Goal: Navigation & Orientation: Find specific page/section

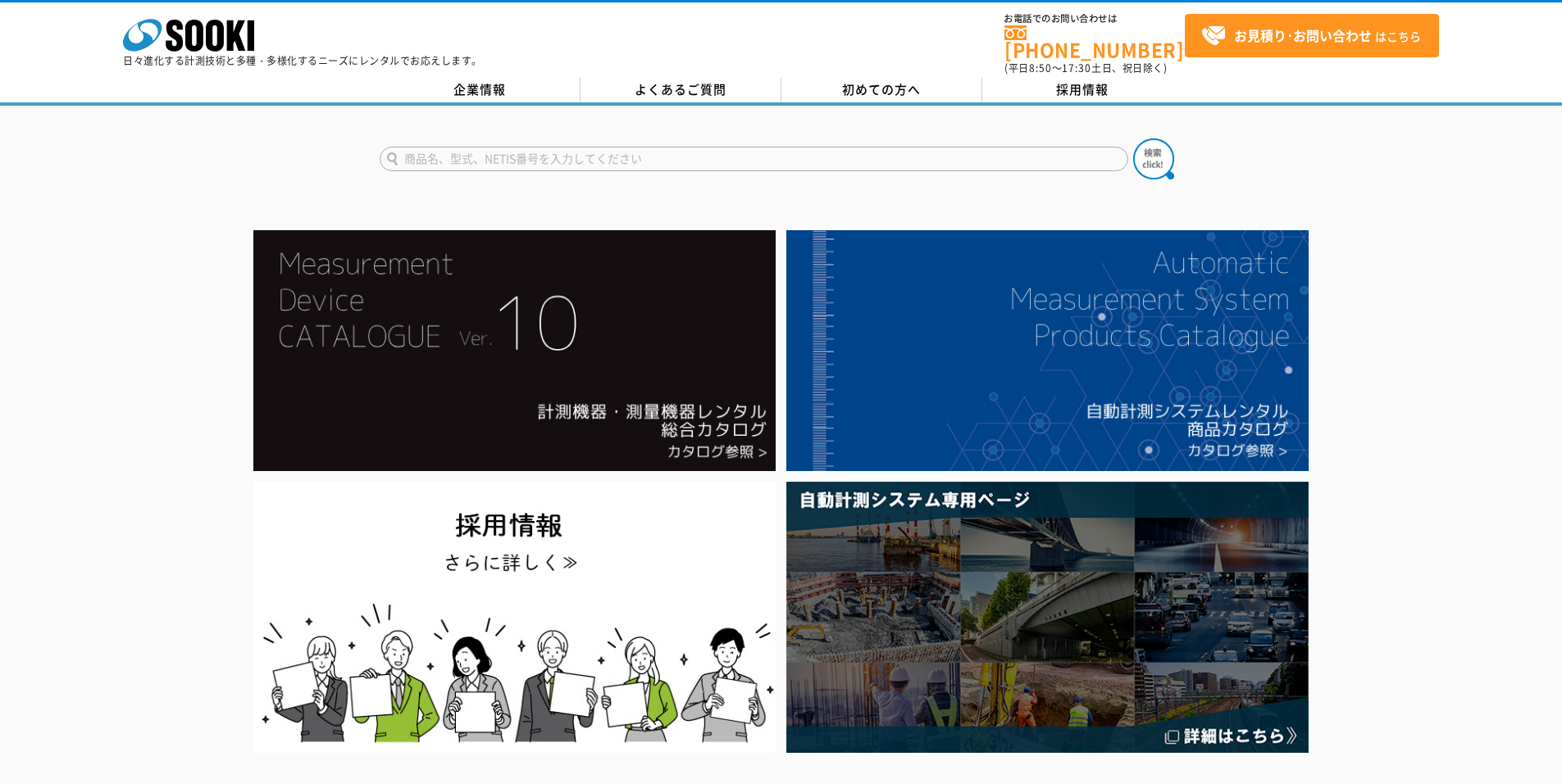
click at [1079, 93] on div "企業情報 よくあるご質問 初めての方へ 採用情報" at bounding box center [781, 92] width 1562 height 28
click at [1085, 86] on link "採用情報" at bounding box center [1082, 90] width 201 height 24
click at [500, 80] on link "企業情報" at bounding box center [481, 90] width 201 height 24
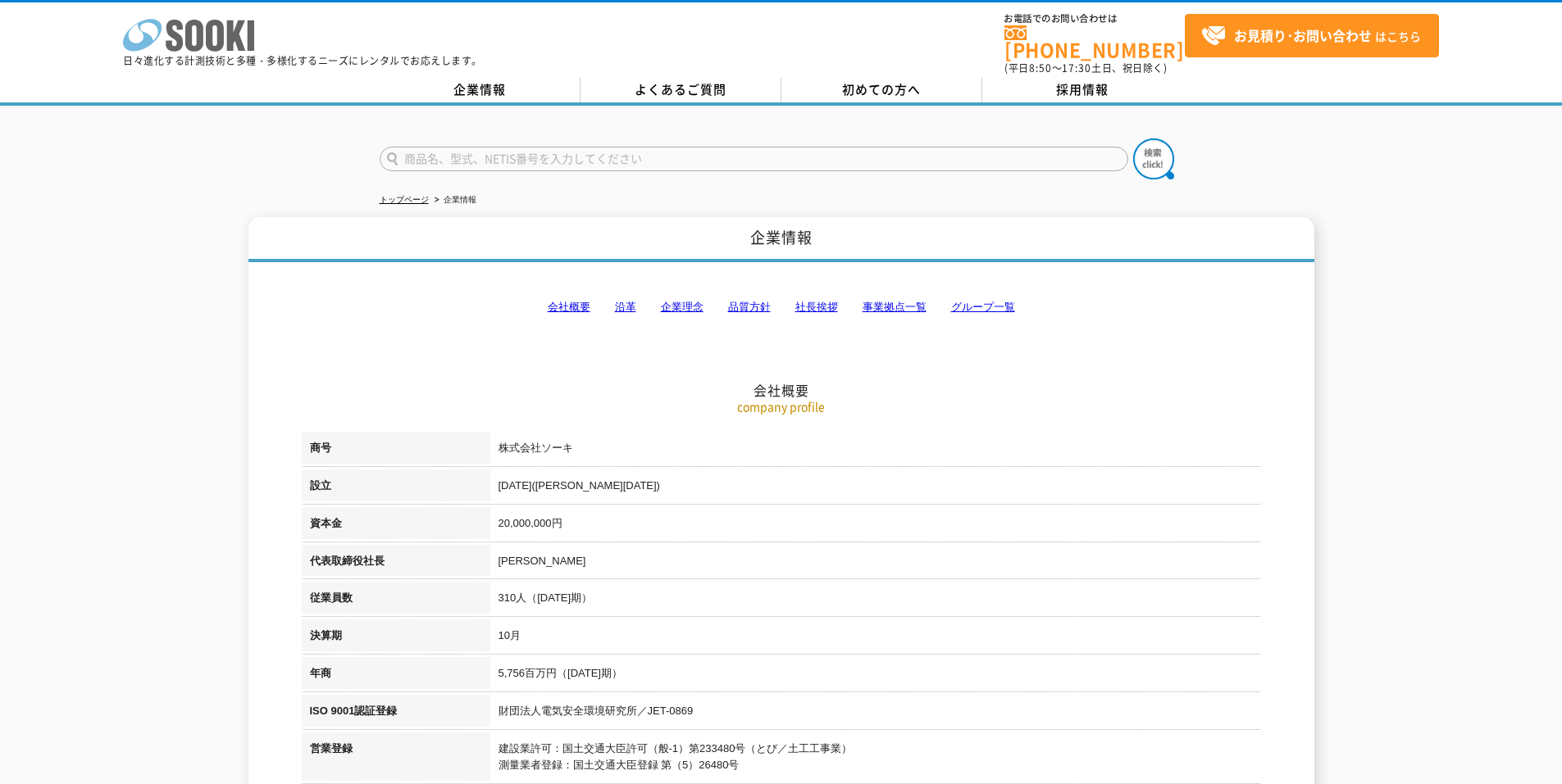
click at [228, 32] on polygon at bounding box center [236, 36] width 19 height 30
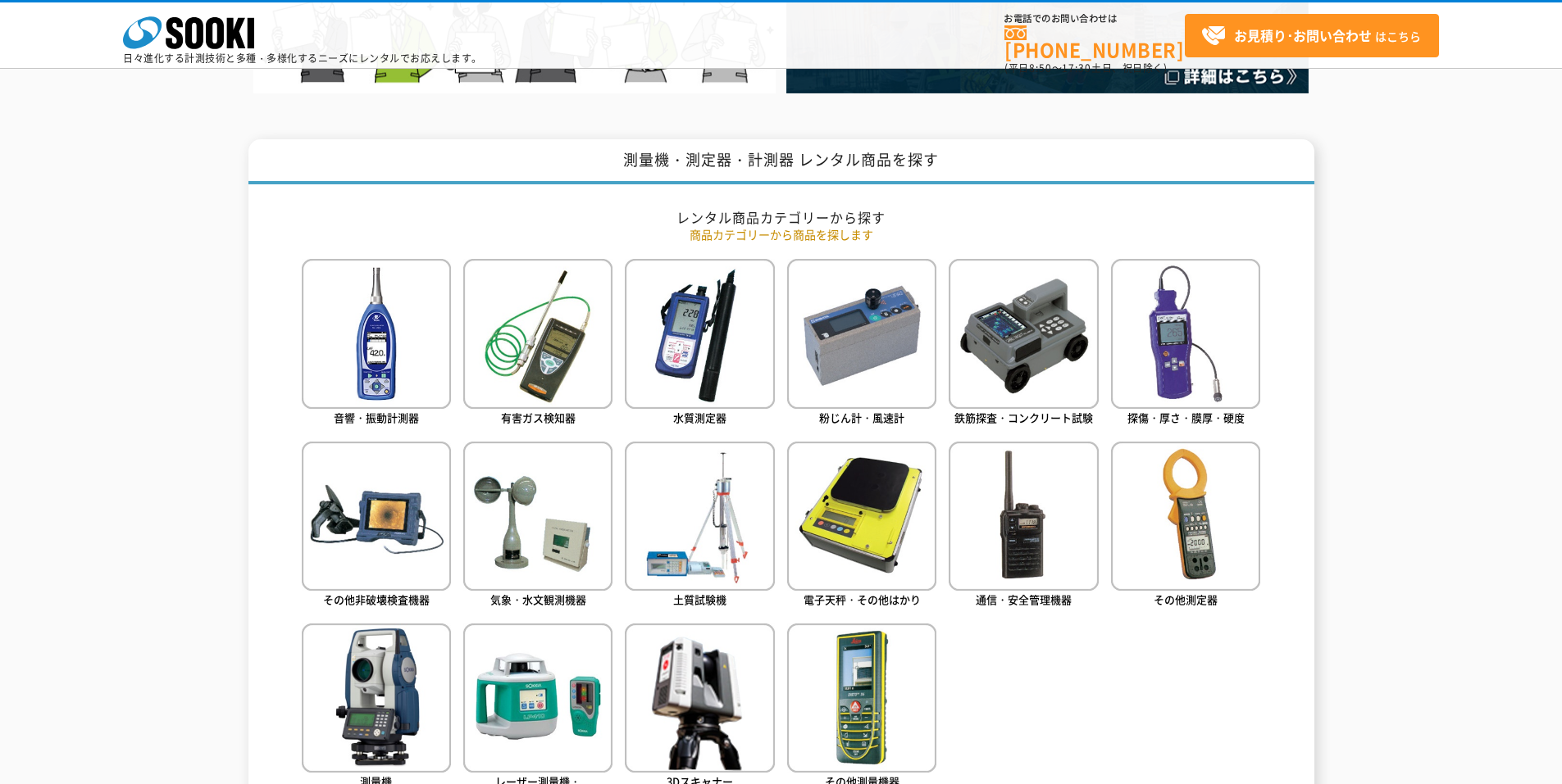
scroll to position [573, 0]
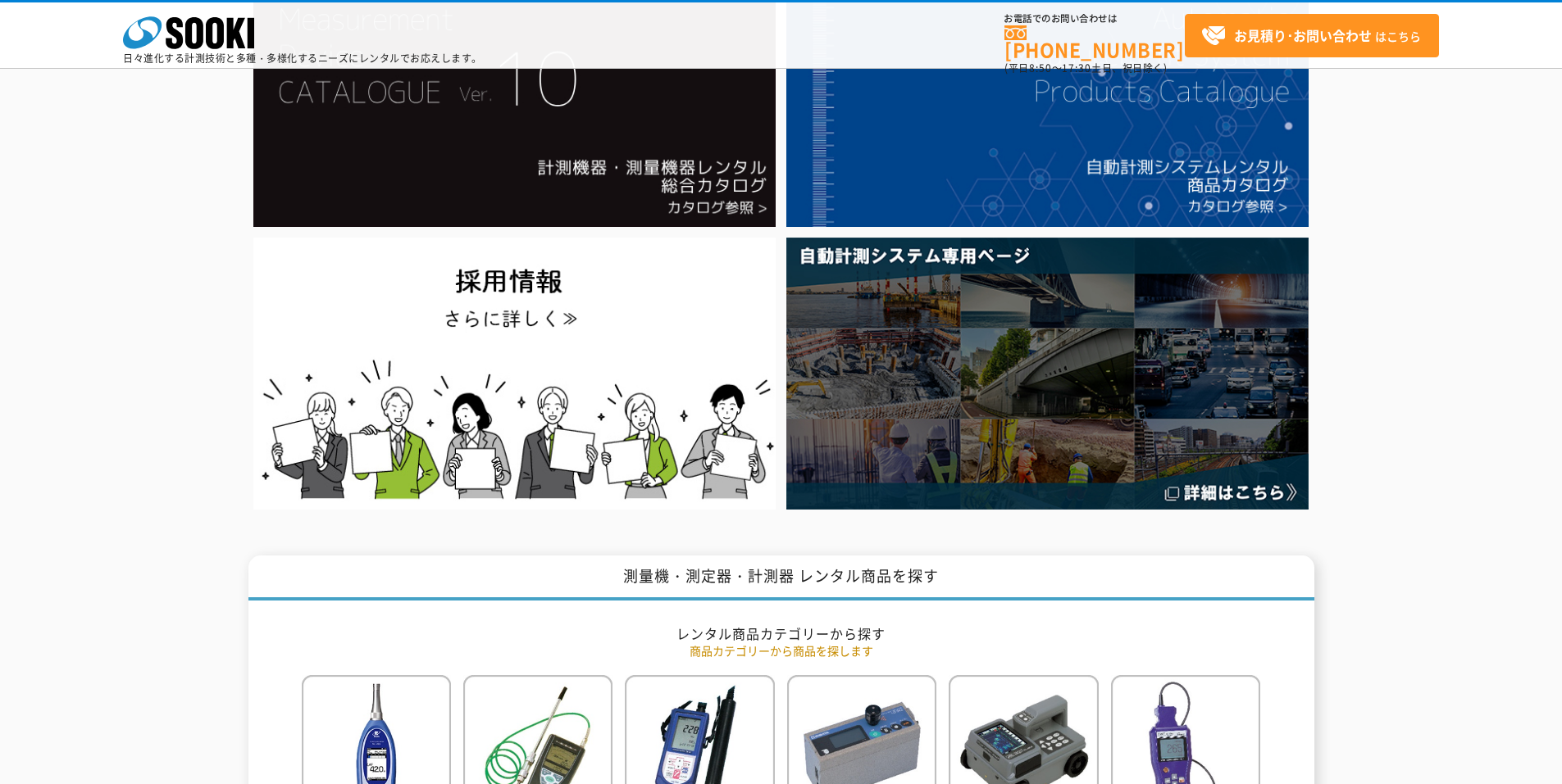
drag, startPoint x: 1338, startPoint y: 465, endPoint x: 1339, endPoint y: 295, distance: 170.0
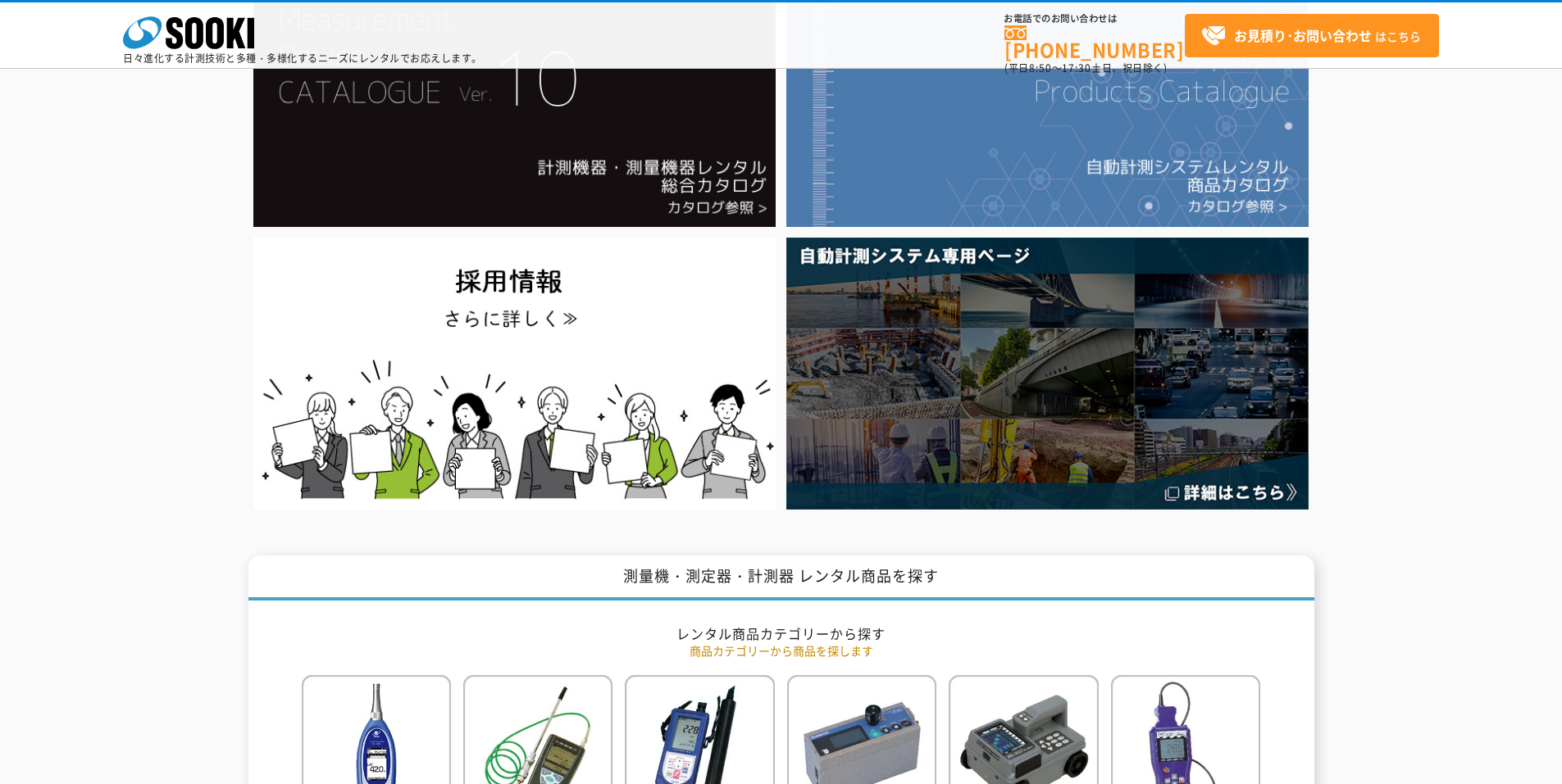
scroll to position [10, 0]
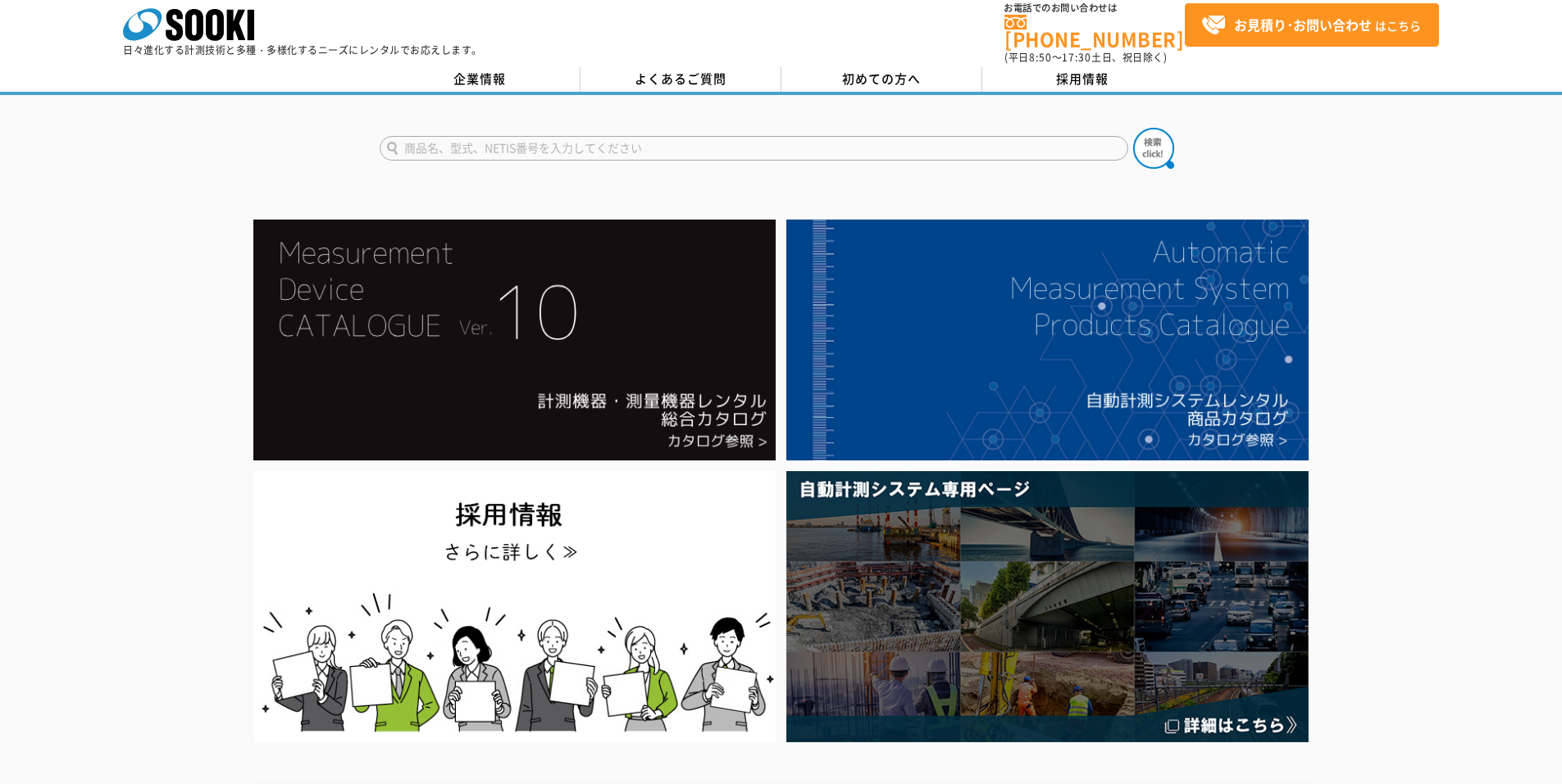
click at [465, 81] on div "企業情報 よくあるご質問 初めての方へ 採用情報" at bounding box center [781, 81] width 1562 height 28
click at [471, 67] on link "企業情報" at bounding box center [481, 79] width 201 height 24
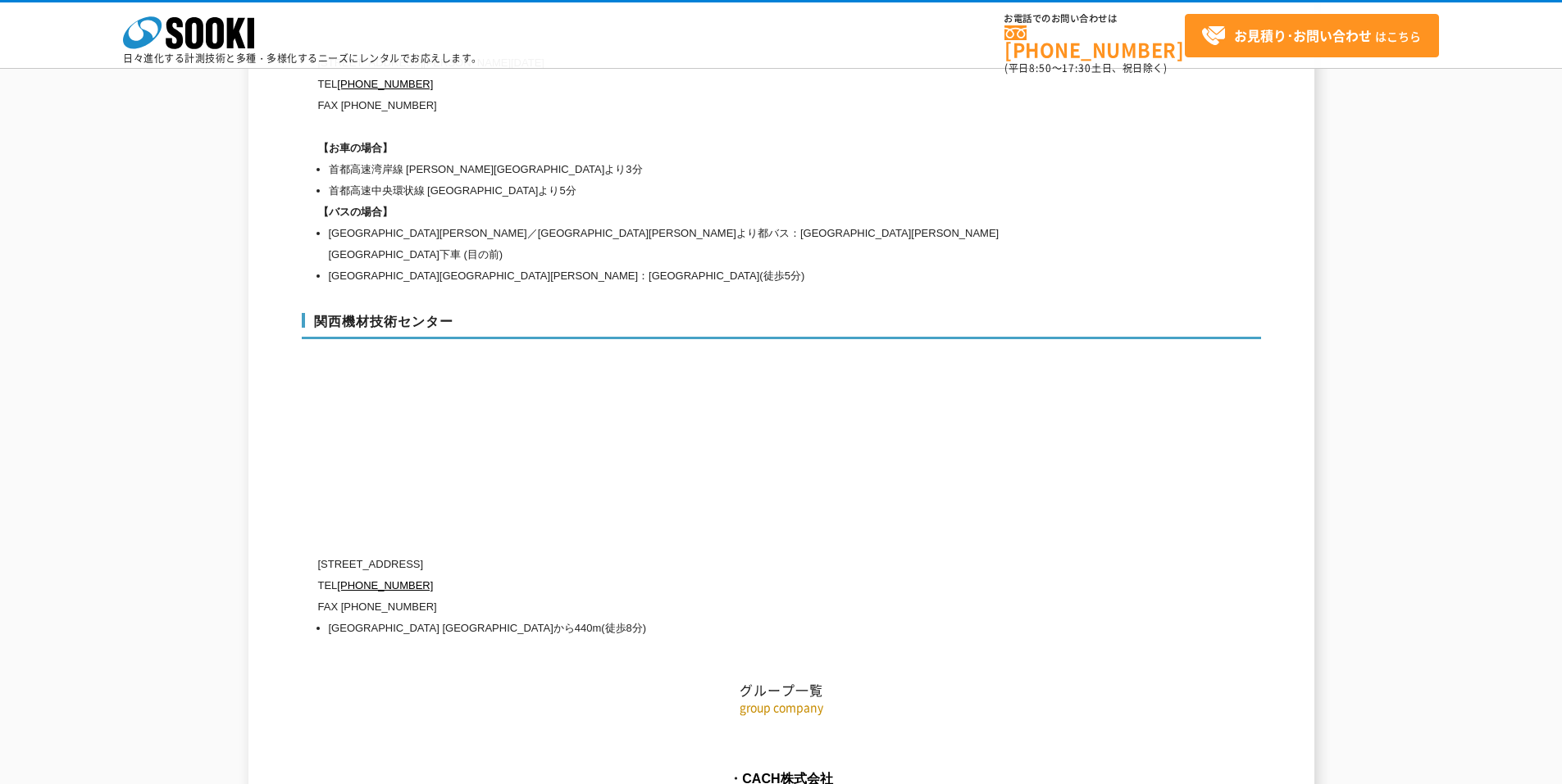
scroll to position [7326, 0]
